Goal: Task Accomplishment & Management: Manage account settings

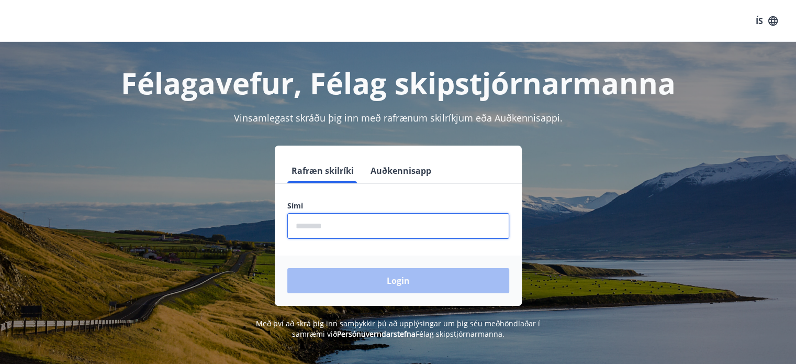
click at [329, 230] on input "phone" at bounding box center [398, 226] width 222 height 26
click at [346, 223] on input "phone" at bounding box center [398, 226] width 222 height 26
click at [342, 228] on input "phone" at bounding box center [398, 226] width 222 height 26
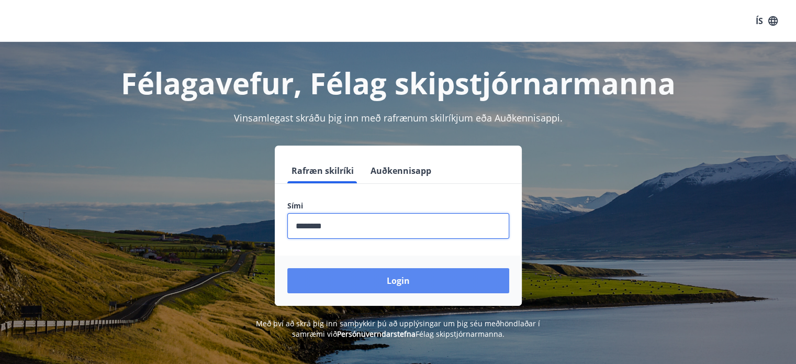
type input "********"
click at [384, 278] on button "Login" at bounding box center [398, 280] width 222 height 25
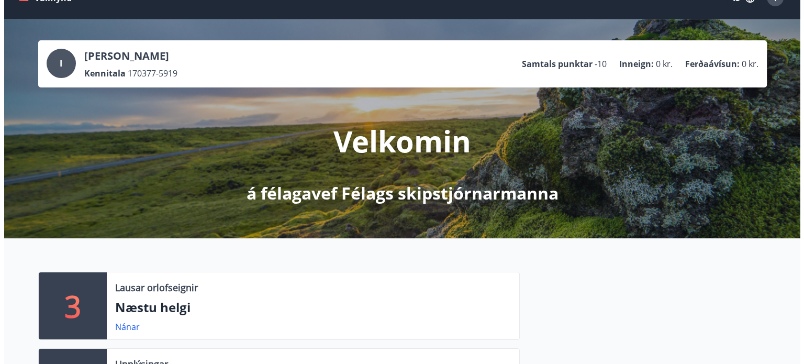
scroll to position [15, 0]
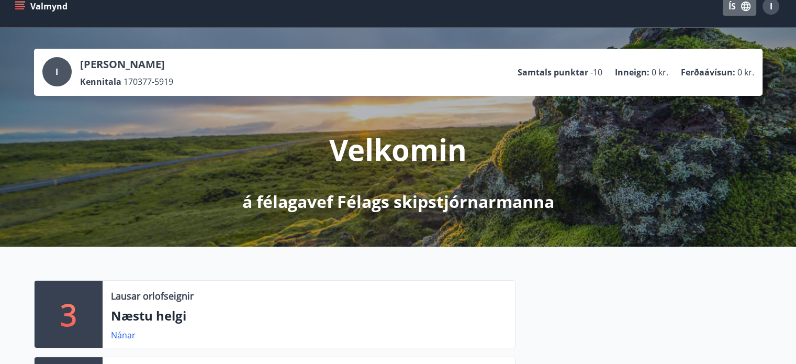
click at [745, 7] on icon "button" at bounding box center [746, 6] width 9 height 9
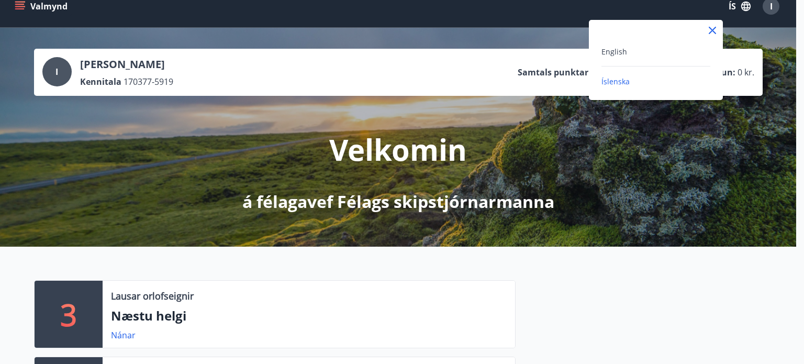
click at [714, 33] on icon at bounding box center [712, 30] width 13 height 13
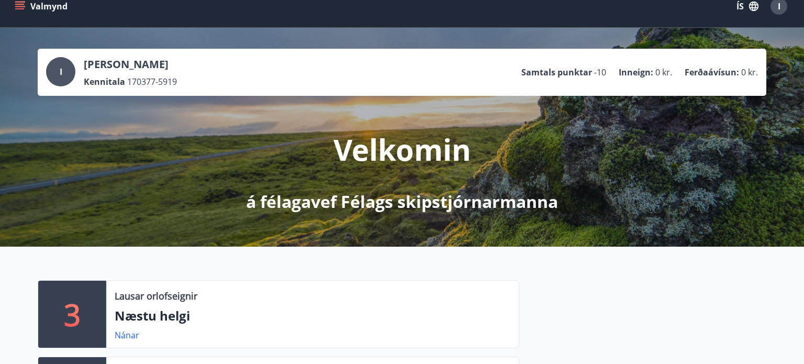
scroll to position [12, 0]
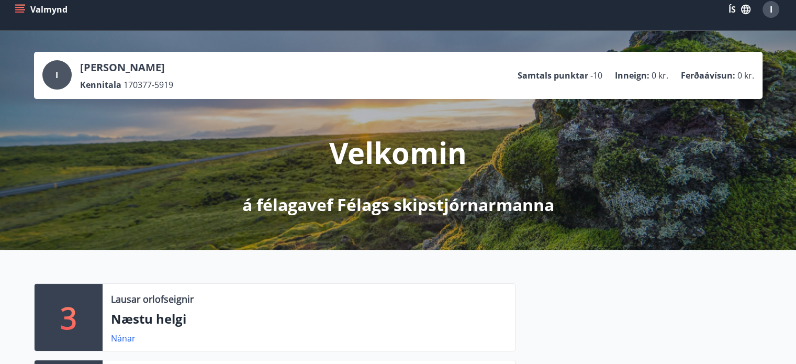
click at [768, 12] on div "I" at bounding box center [771, 9] width 17 height 17
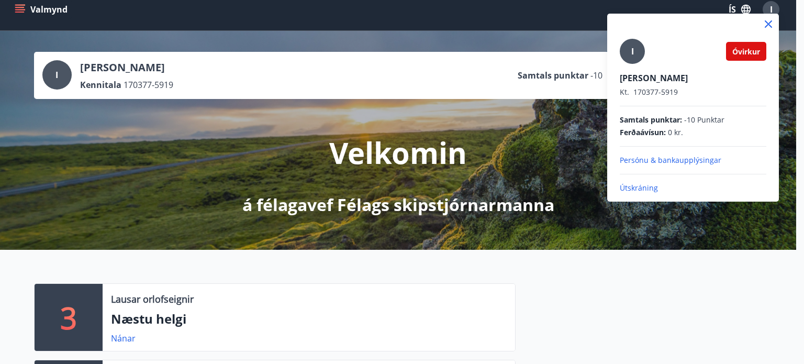
click at [230, 161] on div at bounding box center [402, 182] width 804 height 364
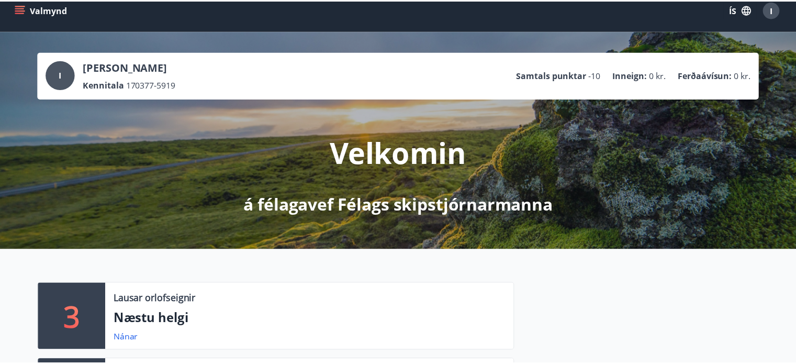
scroll to position [8, 0]
